Goal: Information Seeking & Learning: Learn about a topic

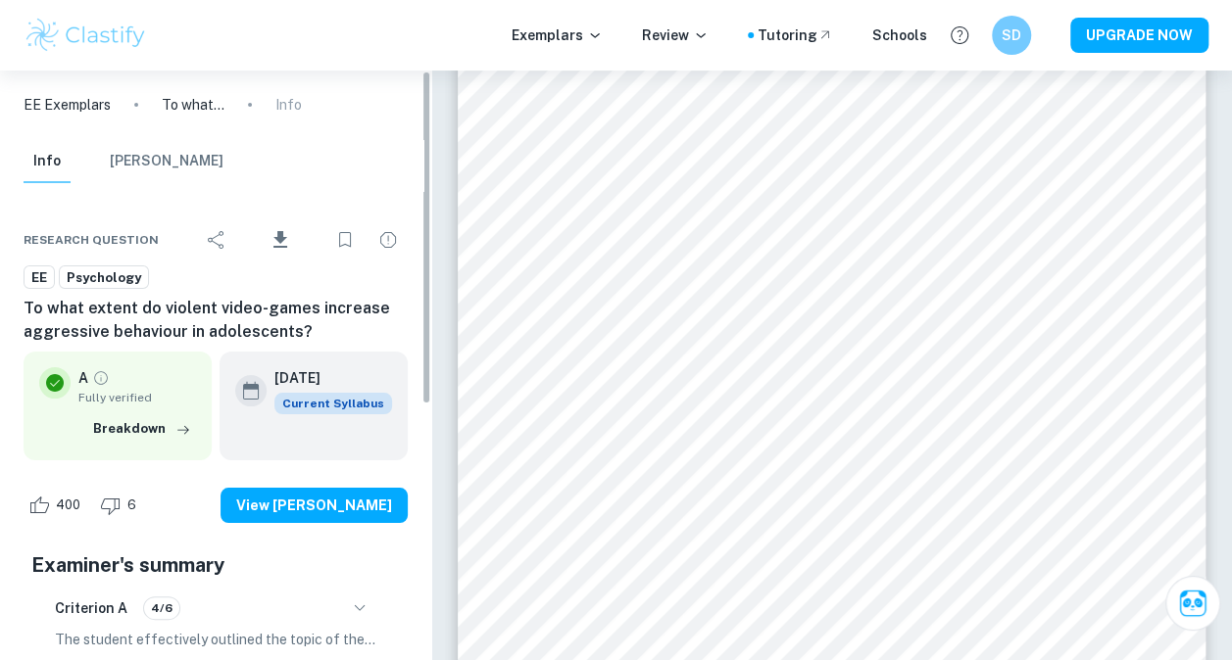
scroll to position [21943, 0]
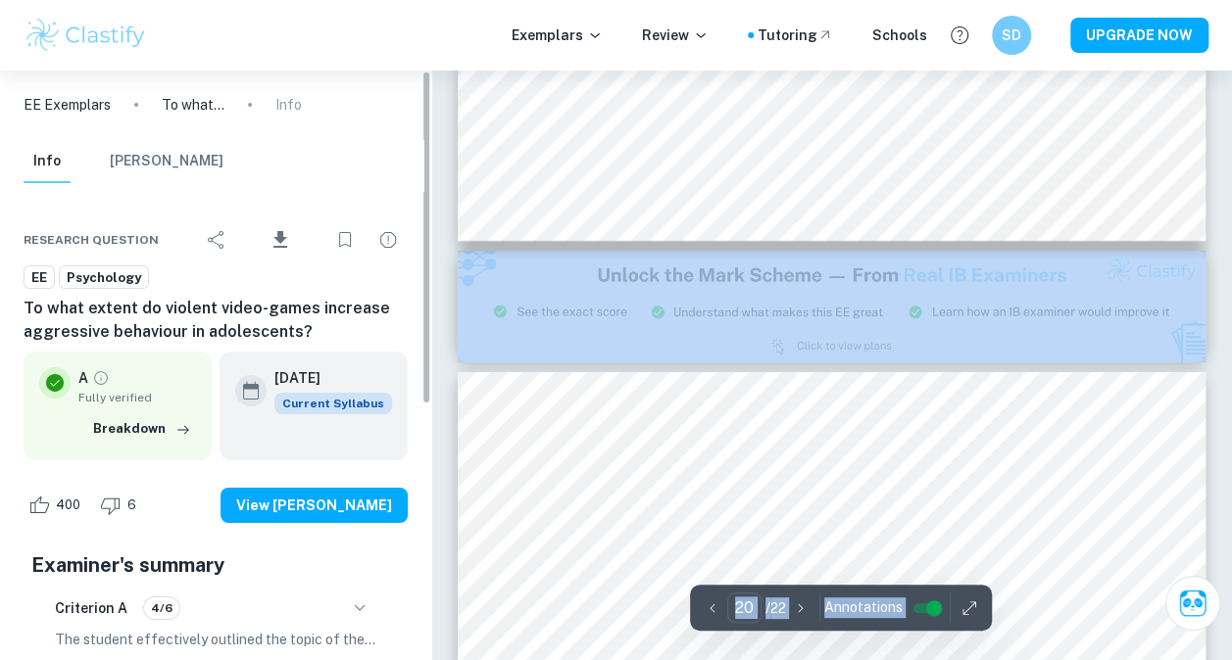
scroll to position [21453, 0]
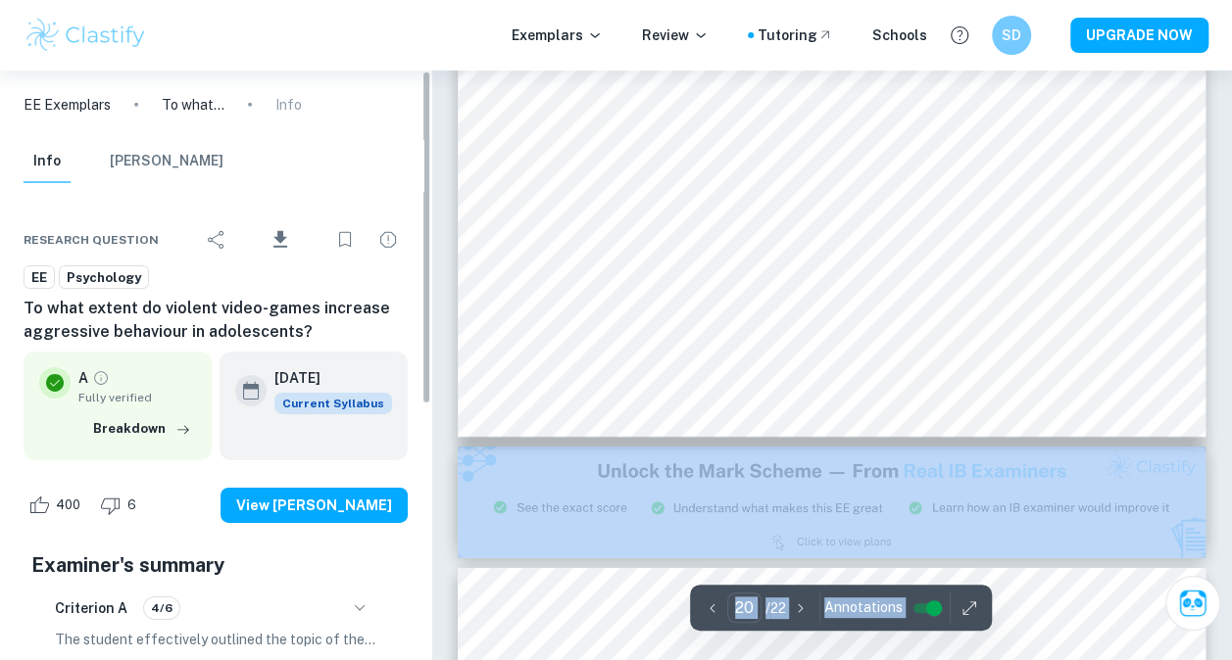
click at [579, 461] on img at bounding box center [832, 503] width 748 height 112
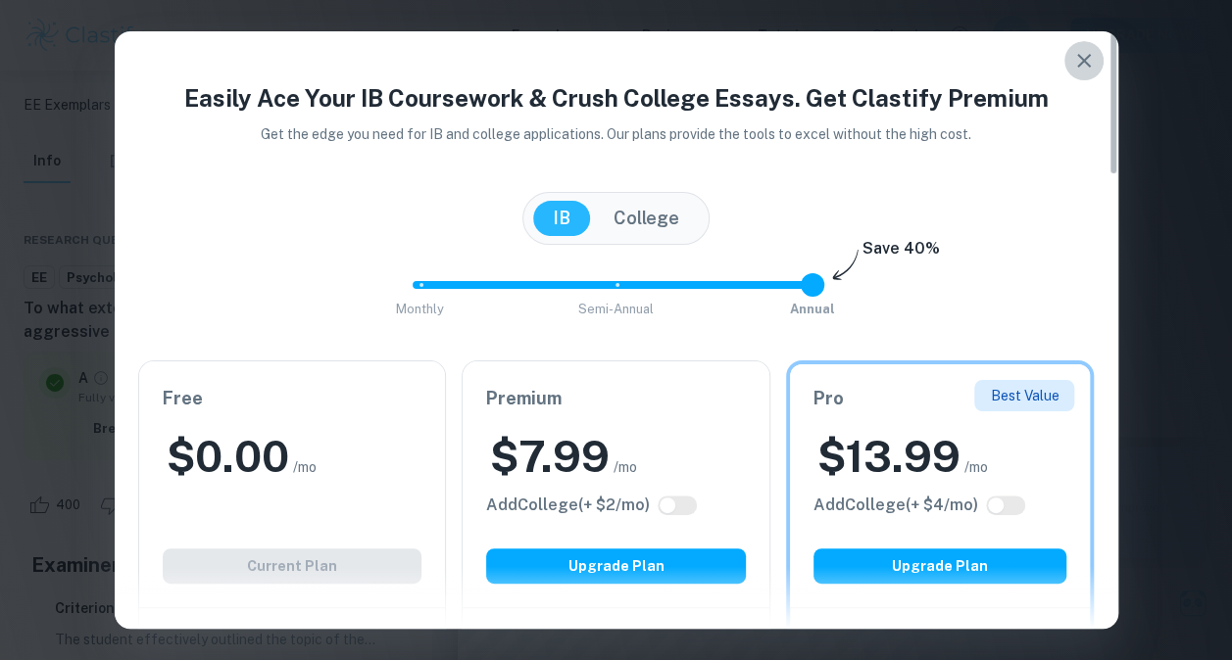
click at [1075, 72] on icon "button" at bounding box center [1084, 61] width 24 height 24
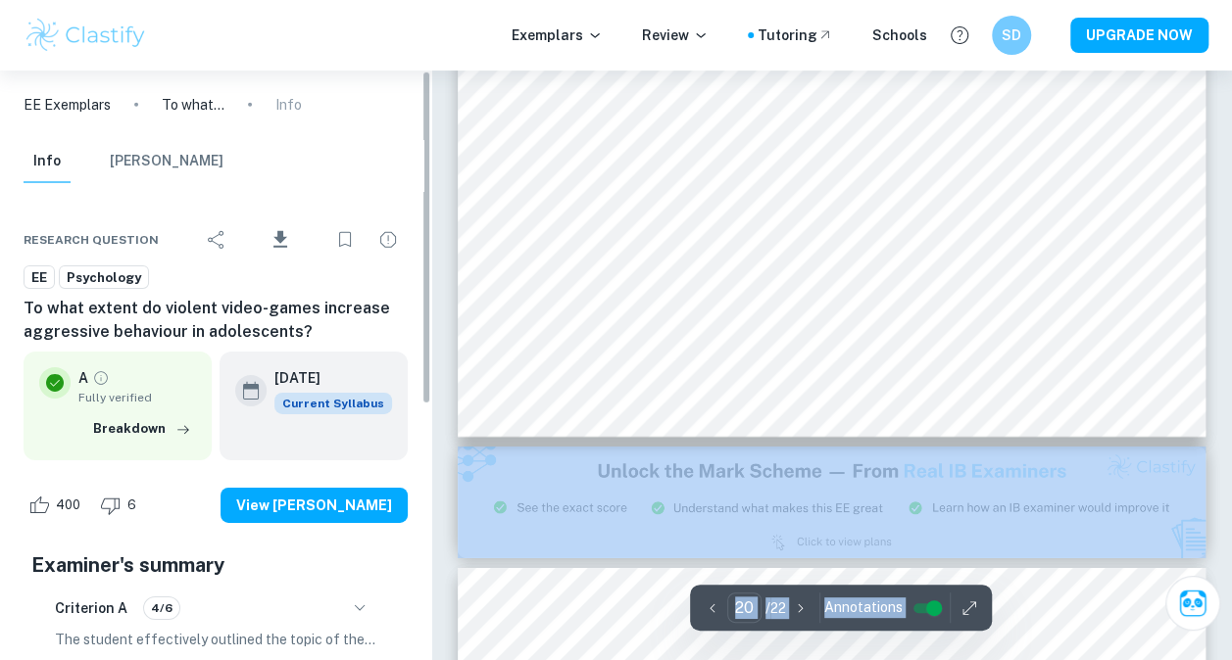
click at [819, 613] on hr at bounding box center [819, 608] width 1 height 30
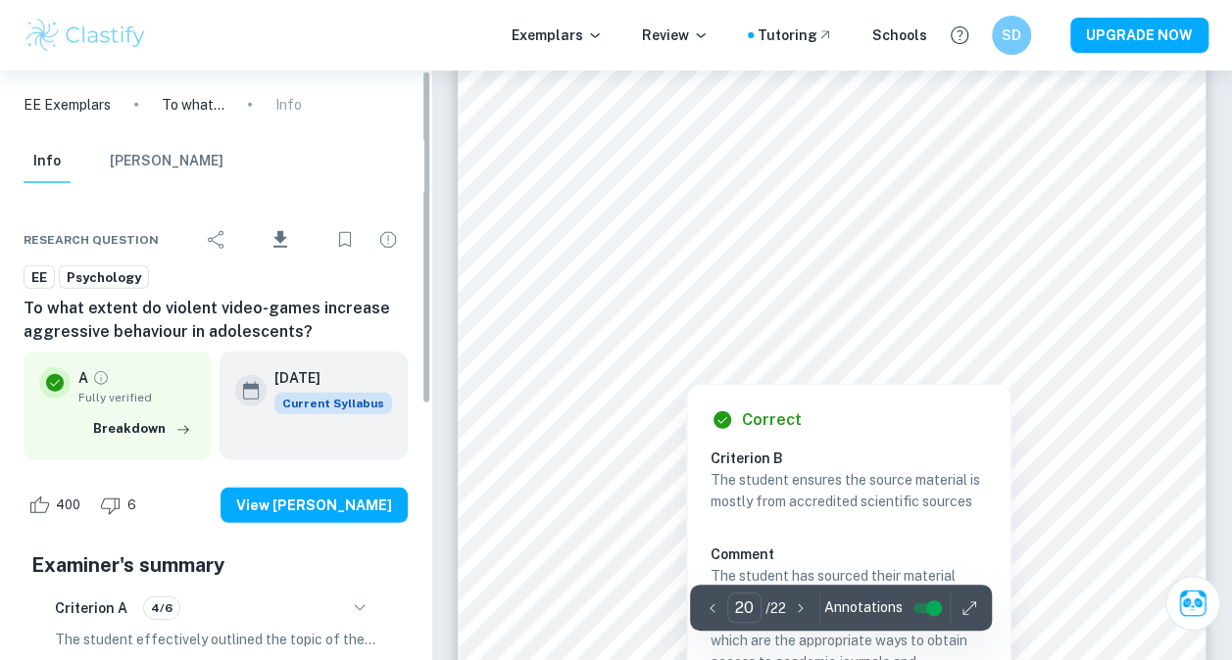
scroll to position [21061, 0]
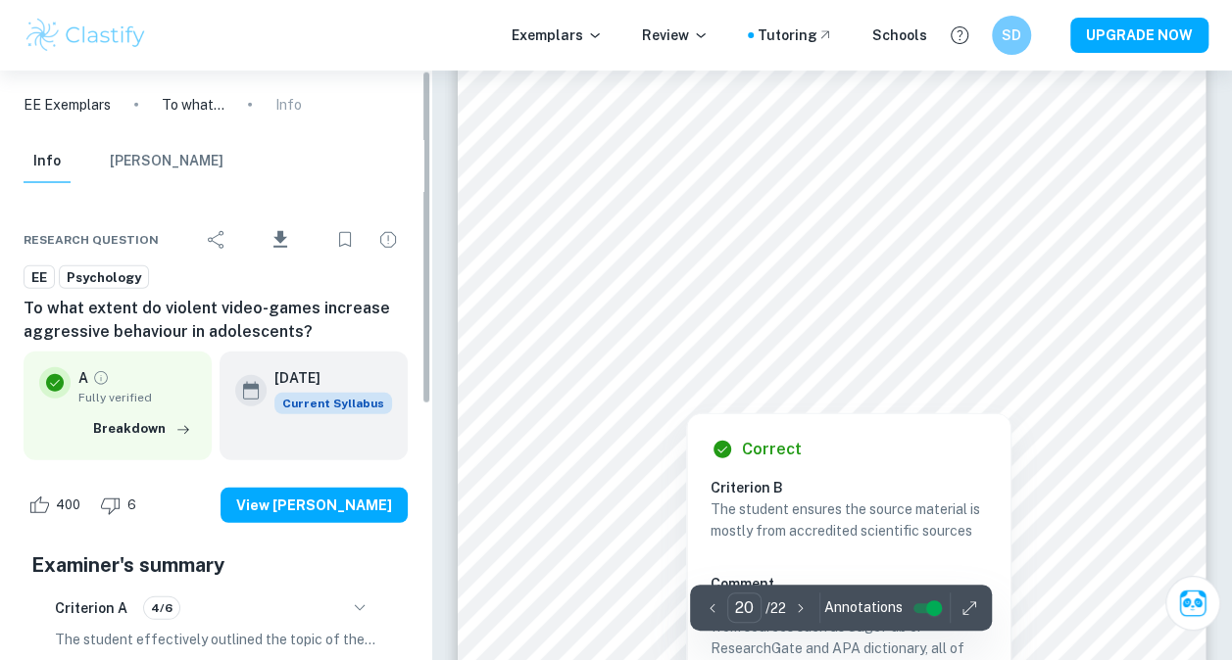
click at [786, 221] on div at bounding box center [831, 219] width 549 height 20
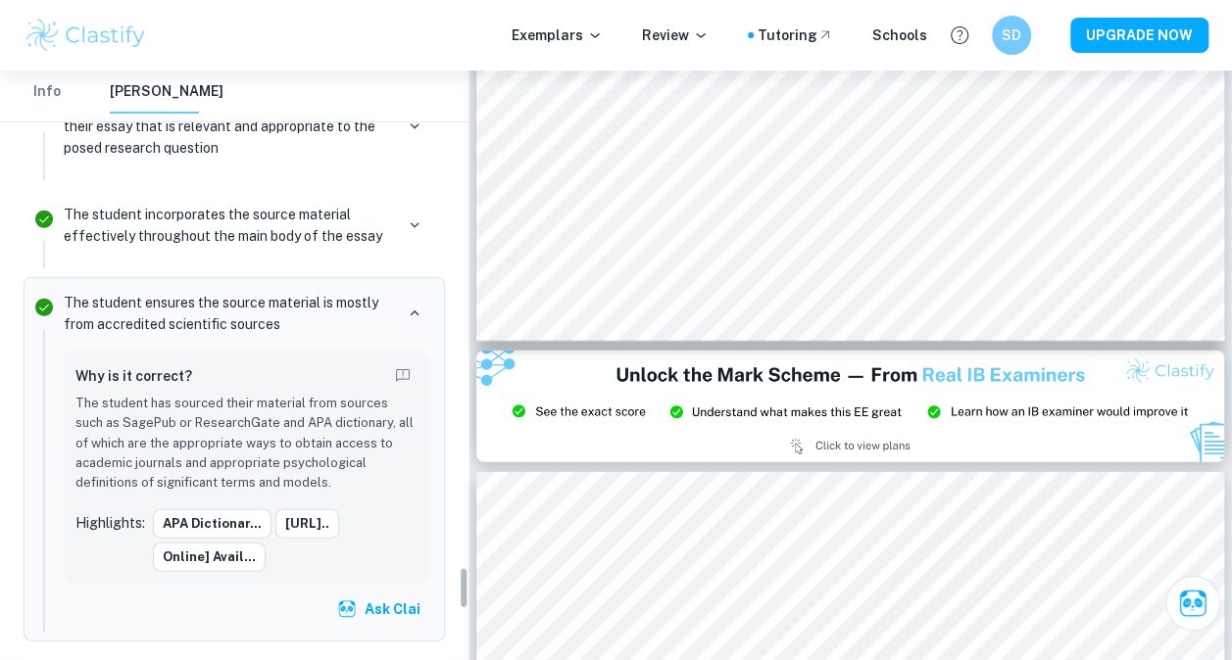
scroll to position [6733, 0]
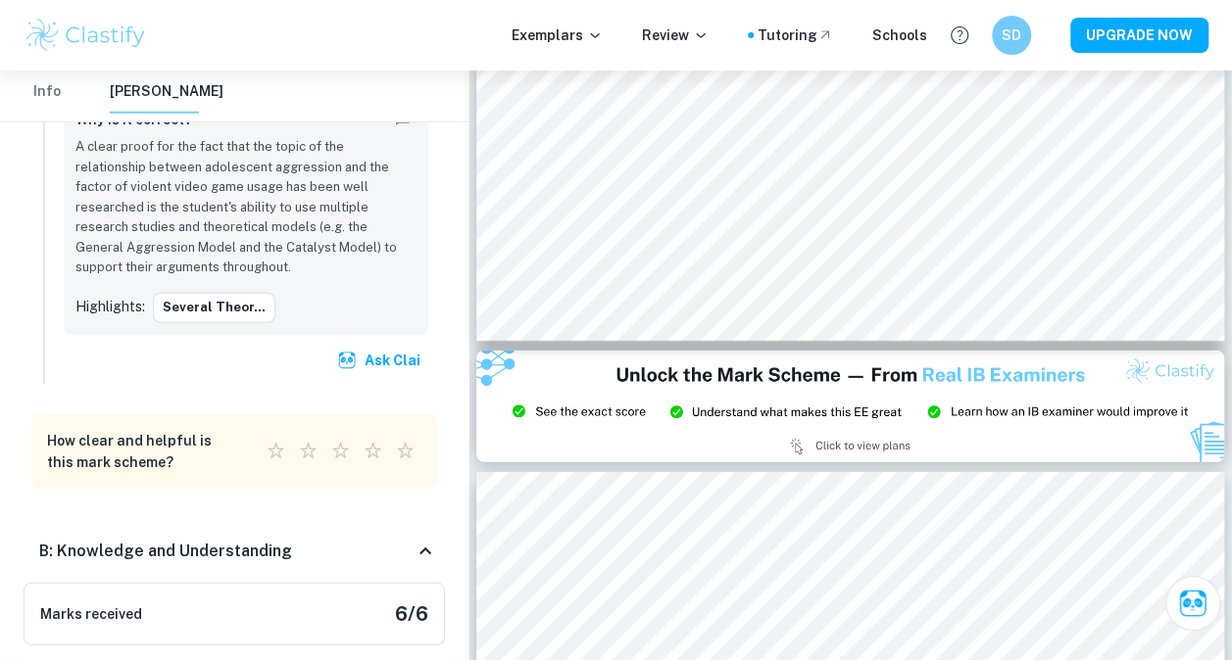
drag, startPoint x: 72, startPoint y: 278, endPoint x: 239, endPoint y: 353, distance: 183.4
drag, startPoint x: 239, startPoint y: 353, endPoint x: 231, endPoint y: 368, distance: 17.5
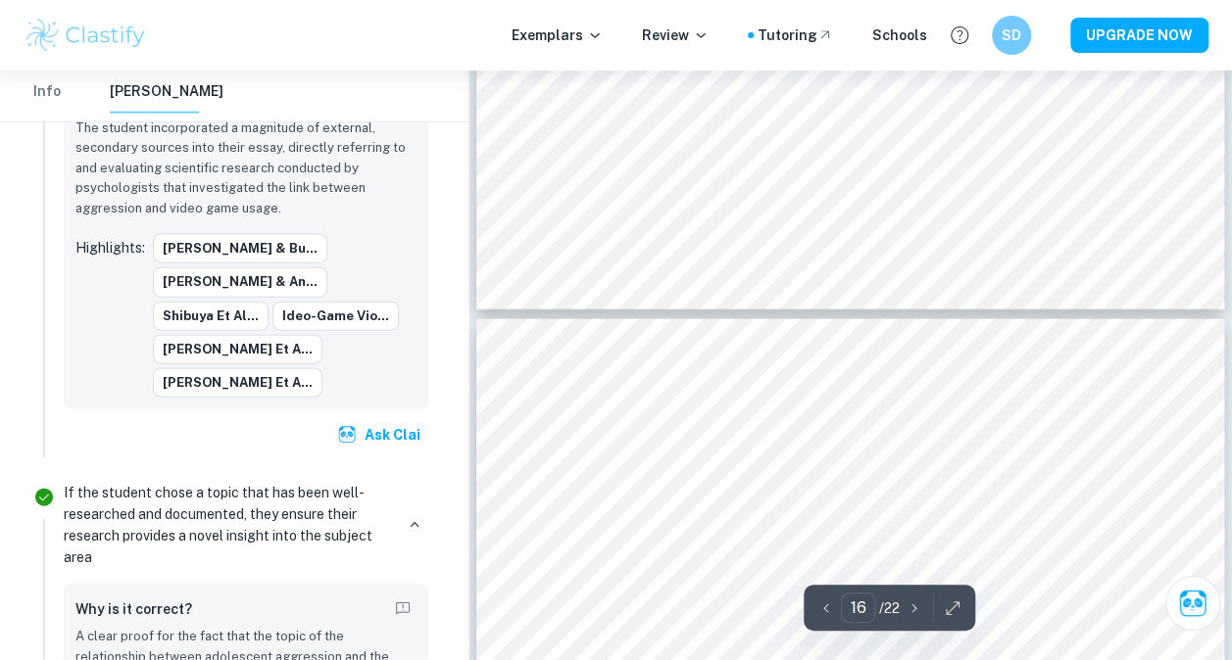
scroll to position [16749, 0]
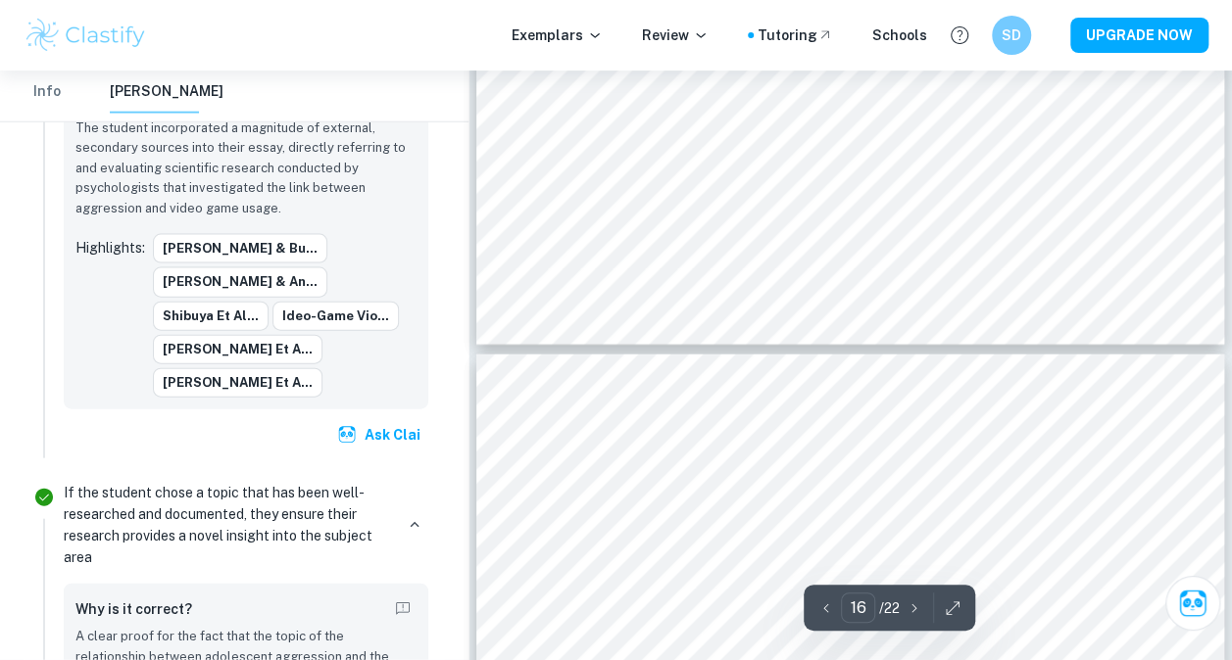
type input "17"
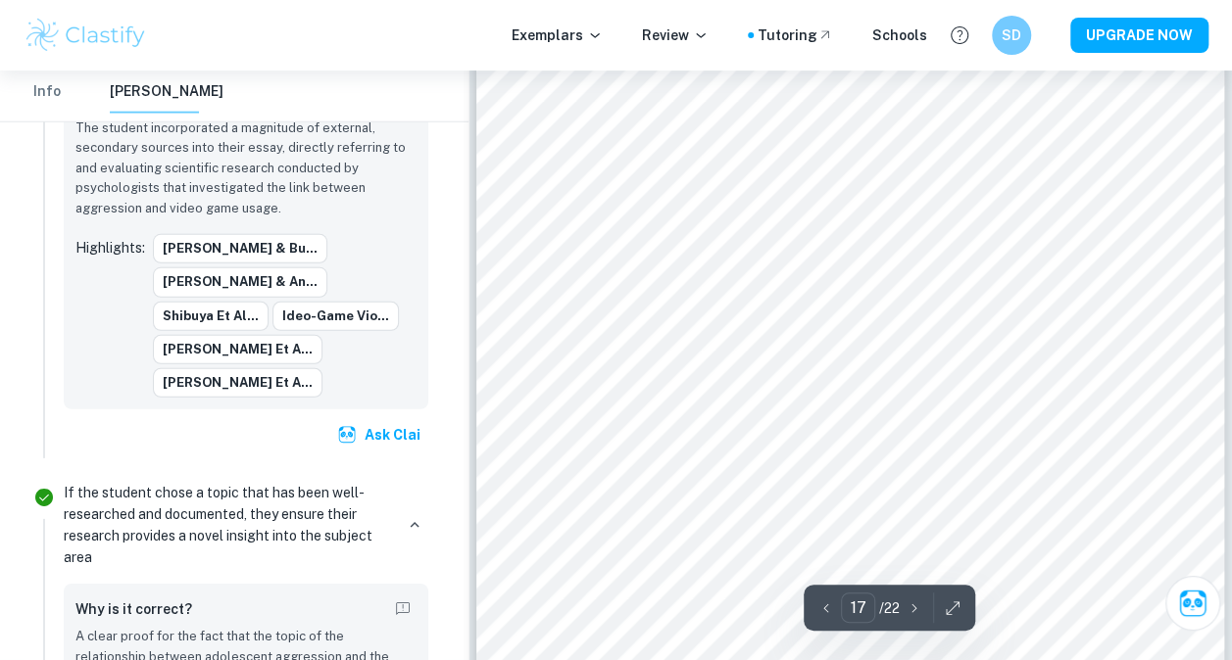
scroll to position [17533, 0]
